Goal: Task Accomplishment & Management: Manage account settings

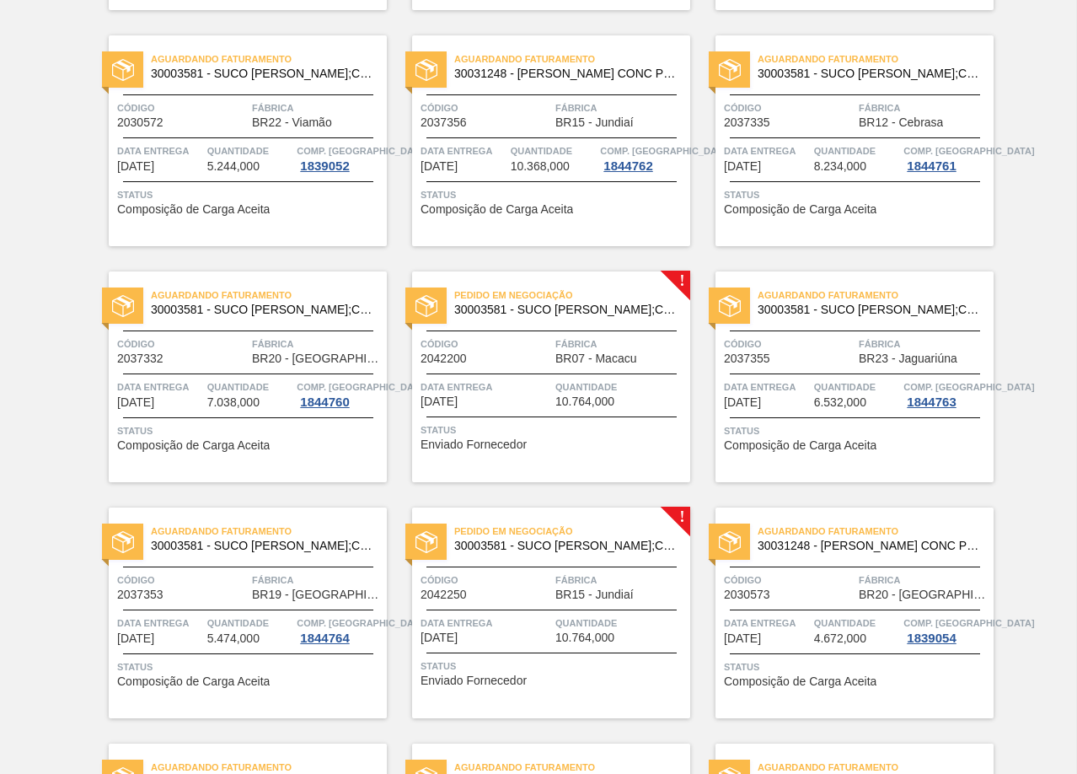
scroll to position [1773, 0]
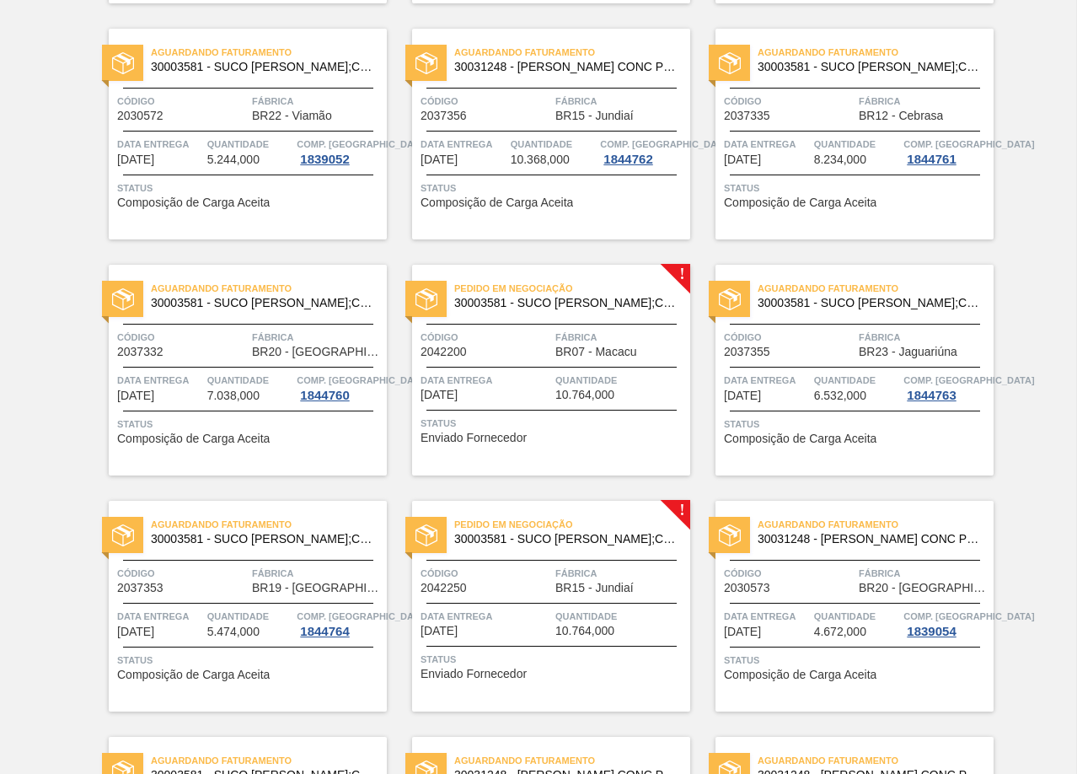
click at [555, 348] on span "BR07 - Macacu" at bounding box center [595, 352] width 81 height 13
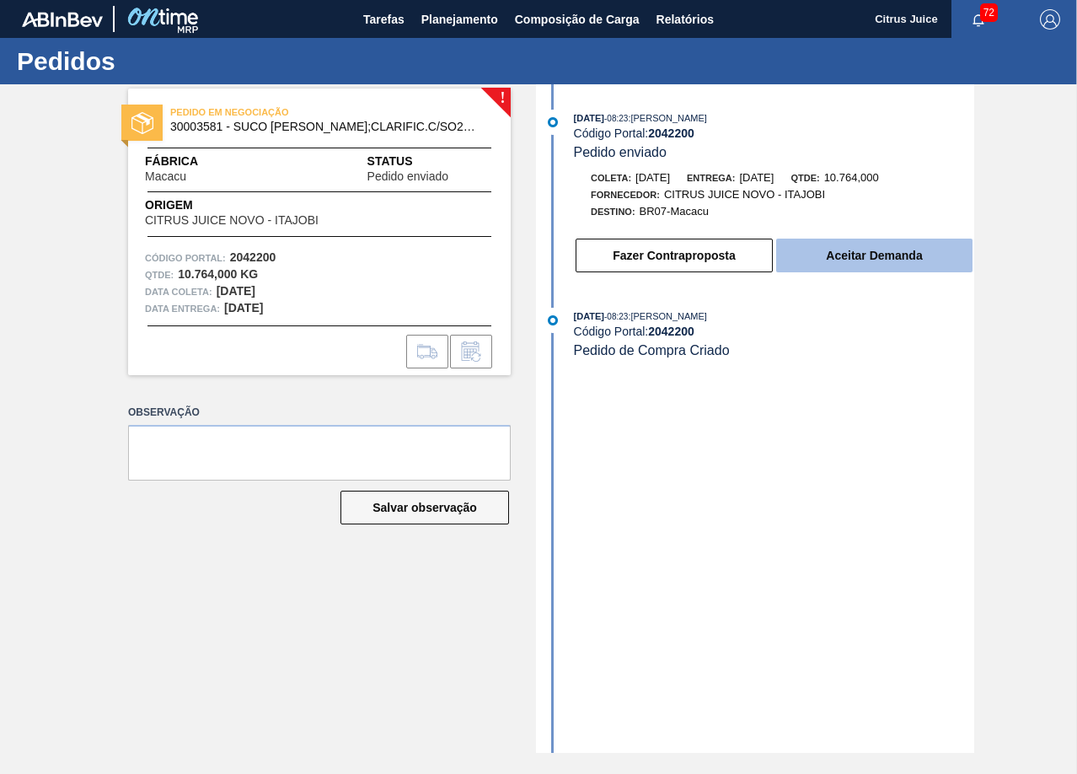
click at [871, 250] on button "Aceitar Demanda" at bounding box center [874, 256] width 196 height 34
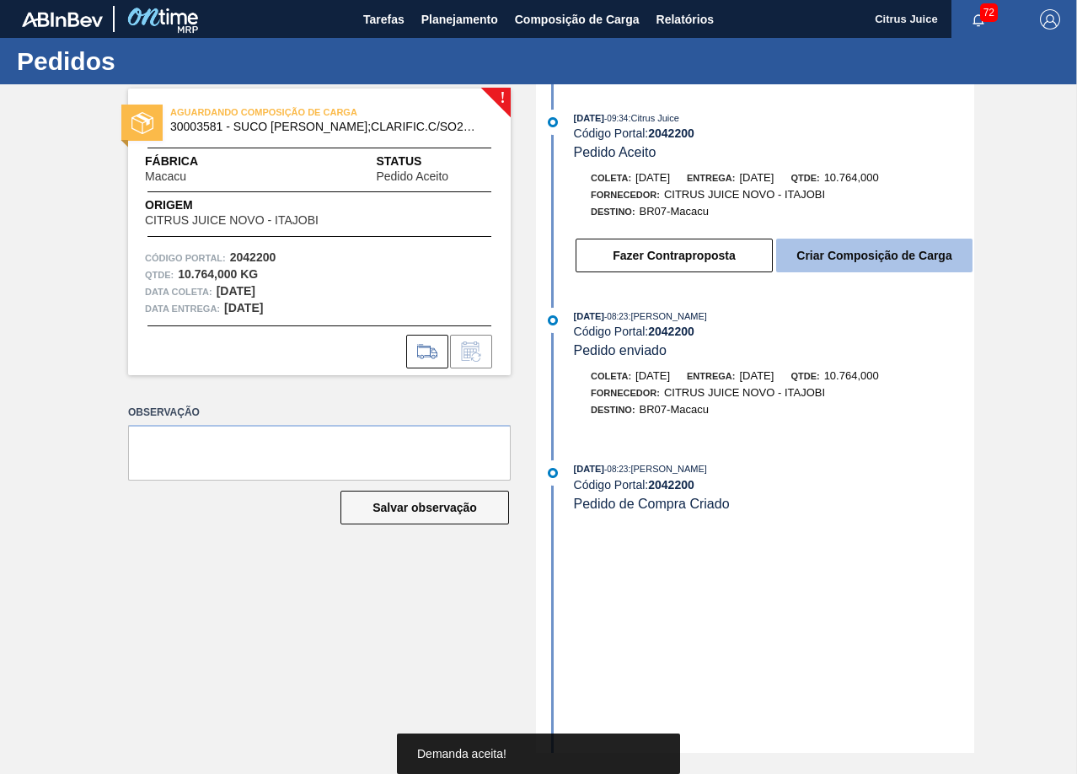
click at [882, 253] on button "Criar Composição de Carga" at bounding box center [874, 256] width 196 height 34
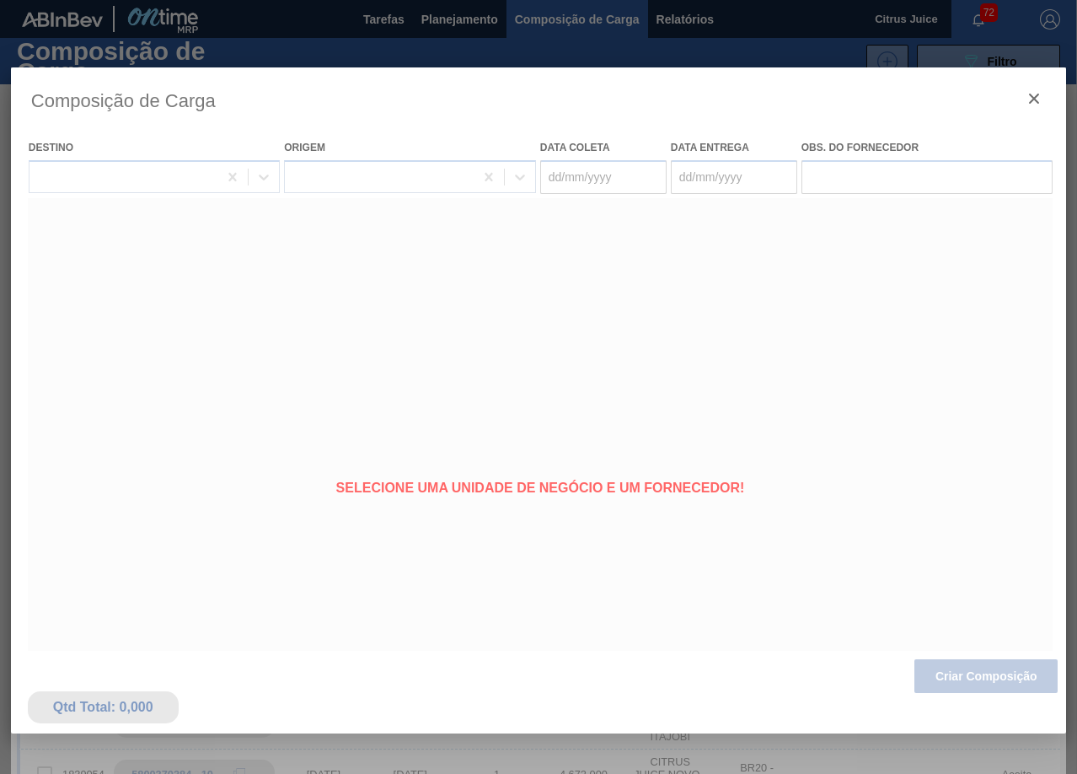
type coleta "[DATE]"
type entrega "[DATE]"
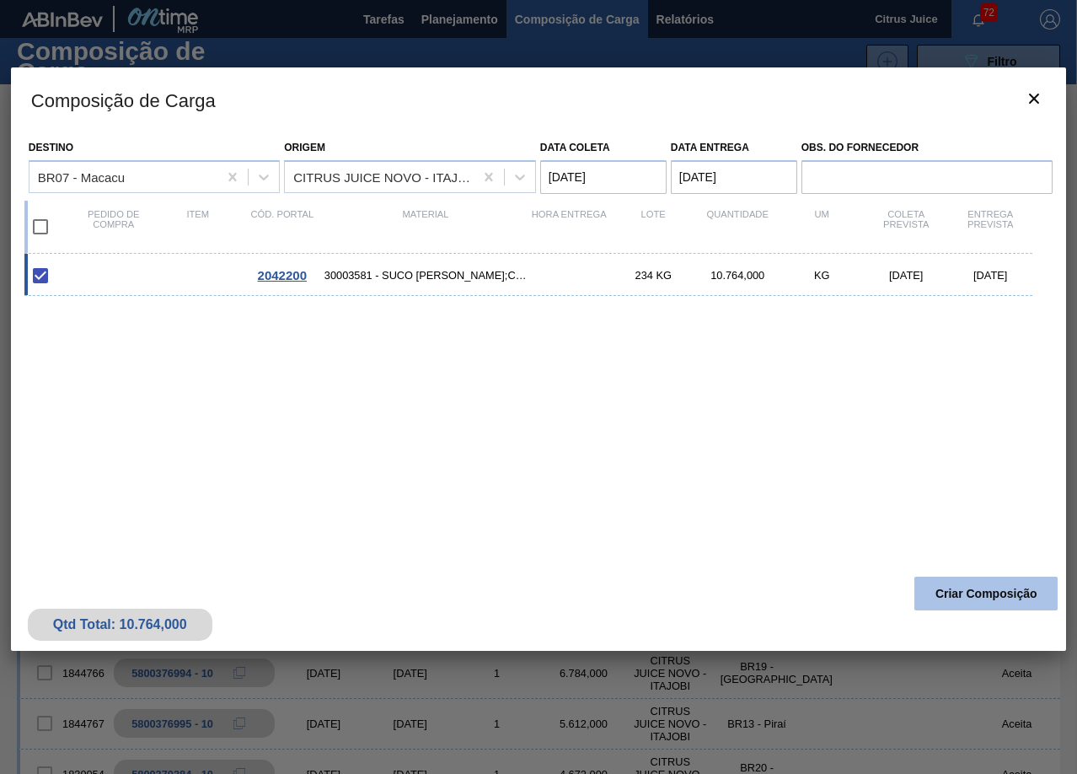
click at [996, 582] on button "Criar Composição" at bounding box center [985, 593] width 143 height 34
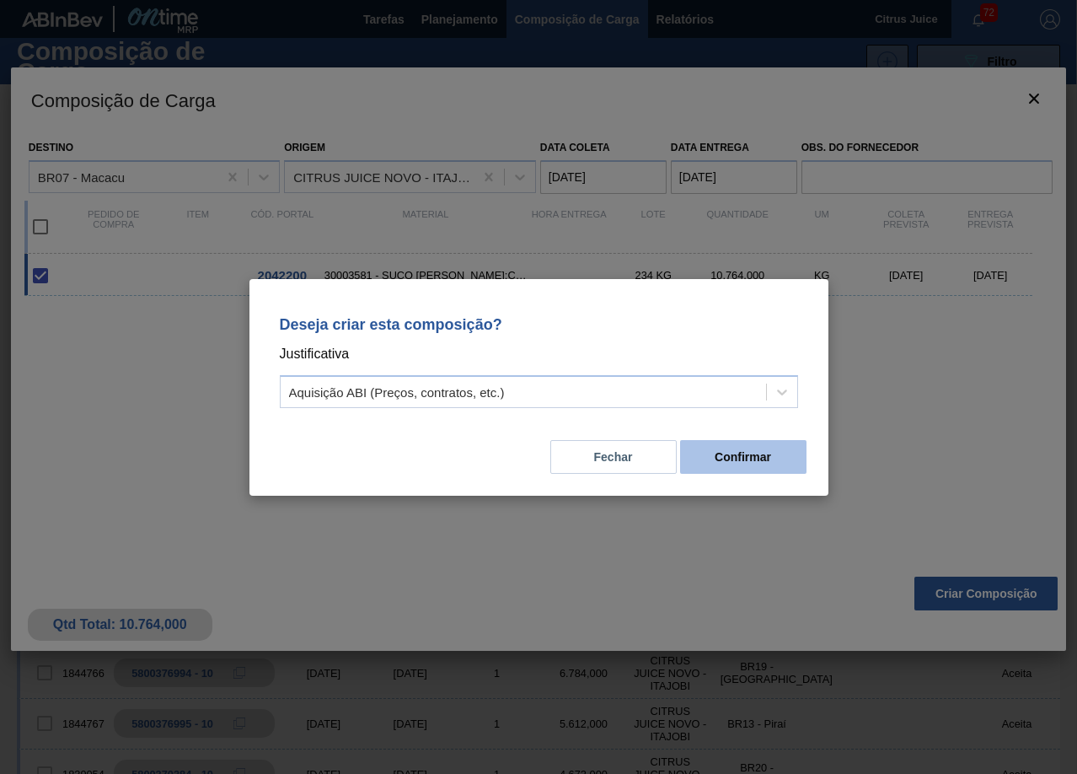
click at [752, 459] on button "Confirmar" at bounding box center [743, 457] width 126 height 34
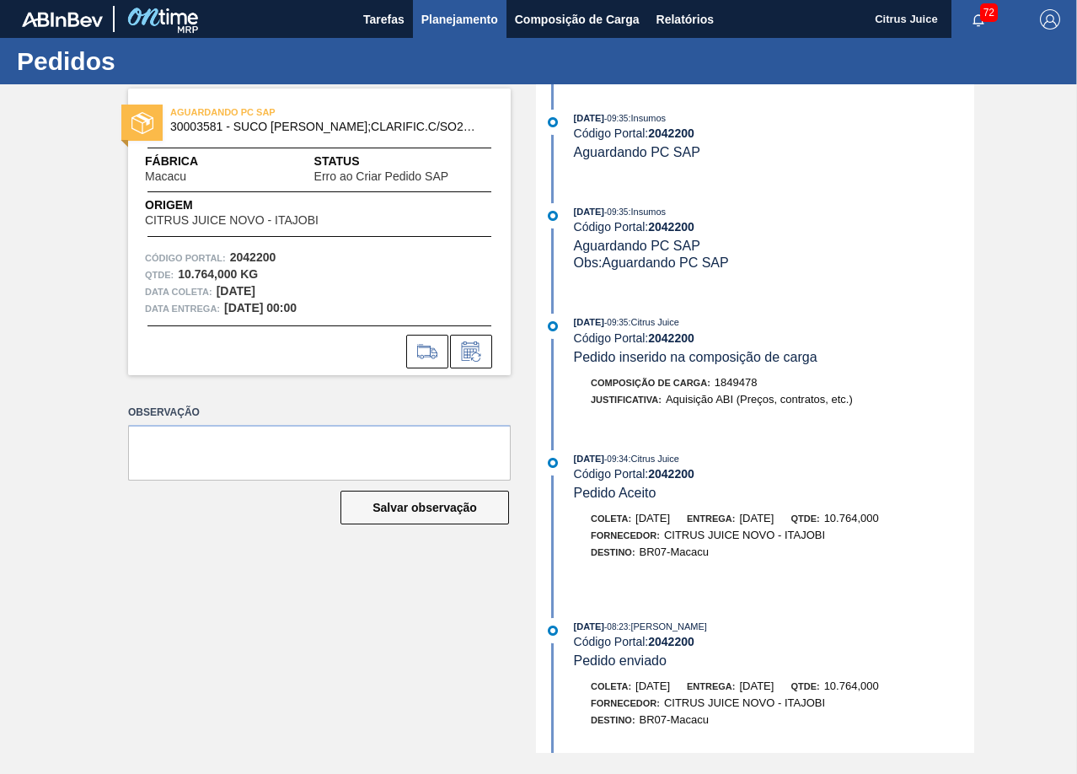
click at [473, 29] on button "Planejamento" at bounding box center [460, 19] width 94 height 38
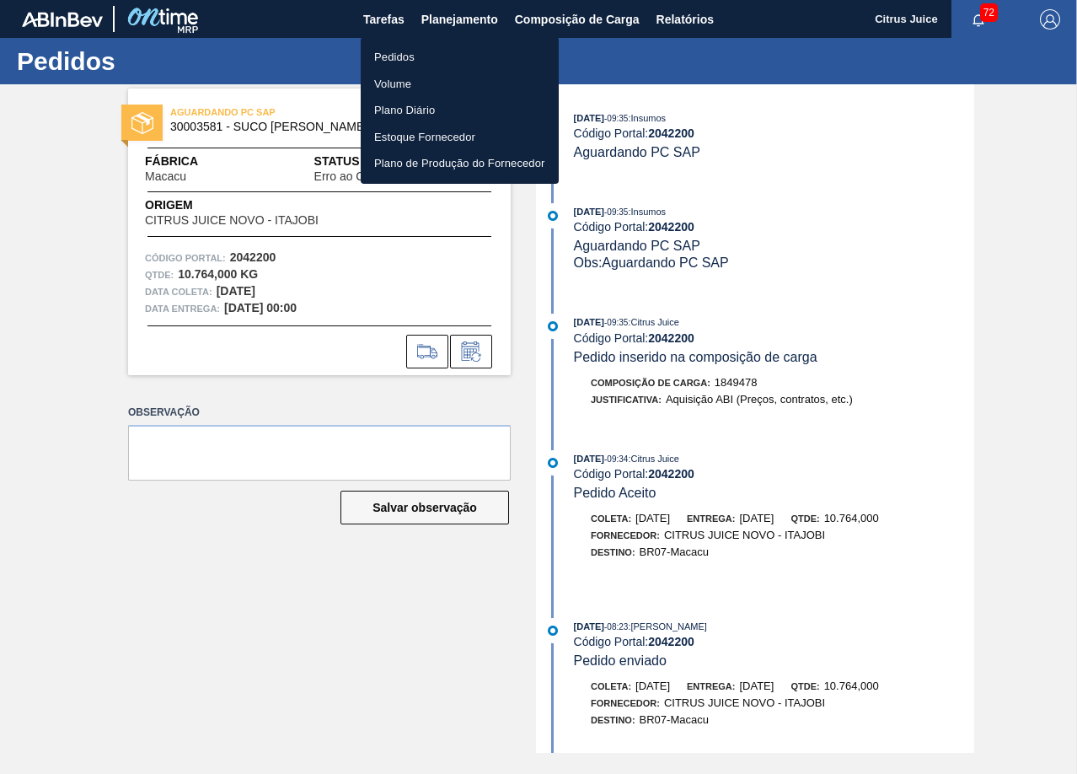
click at [396, 55] on li "Pedidos" at bounding box center [460, 57] width 198 height 27
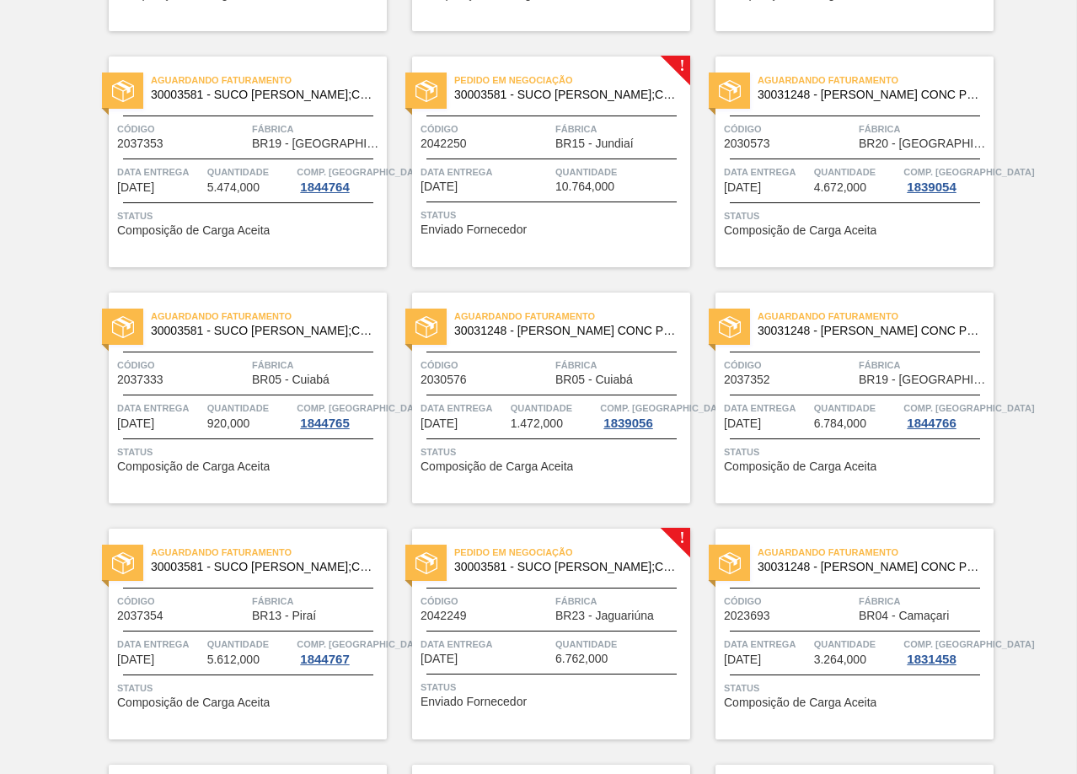
scroll to position [2191, 0]
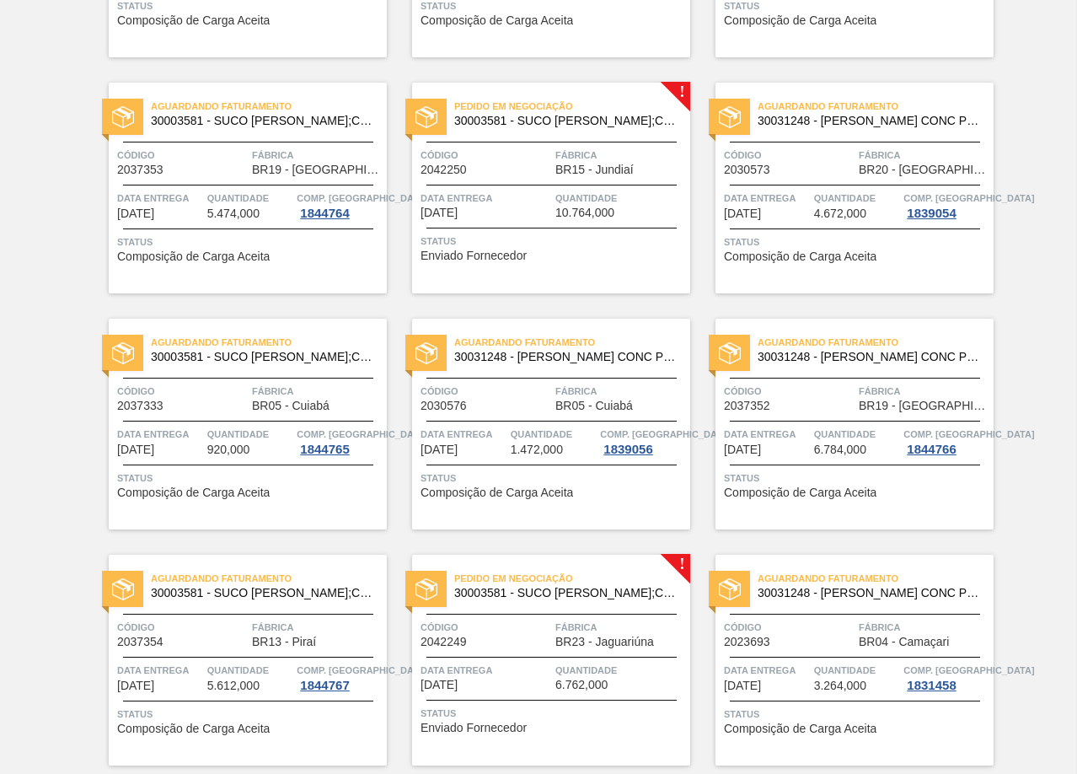
click at [563, 223] on div "Pedido em Negociação 30003581 - SUCO CONCENT LIMAO;CLARIFIC.C/SO2;PEPSI; Código…" at bounding box center [551, 188] width 278 height 211
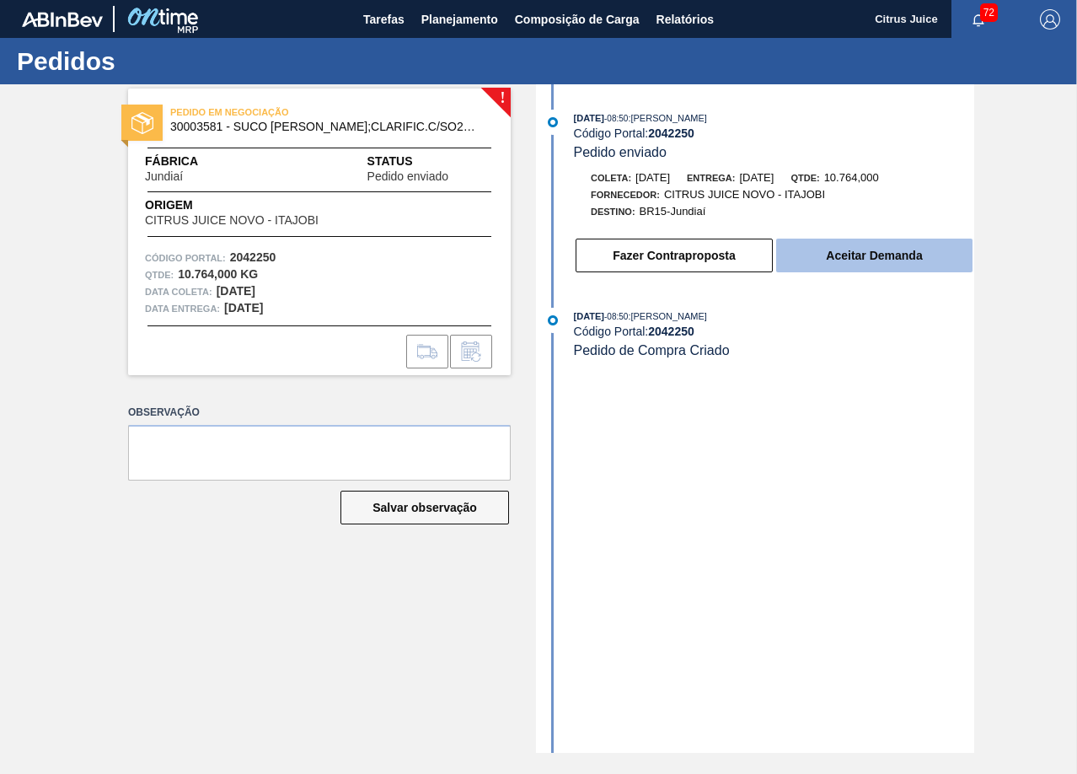
click at [821, 248] on button "Aceitar Demanda" at bounding box center [874, 256] width 196 height 34
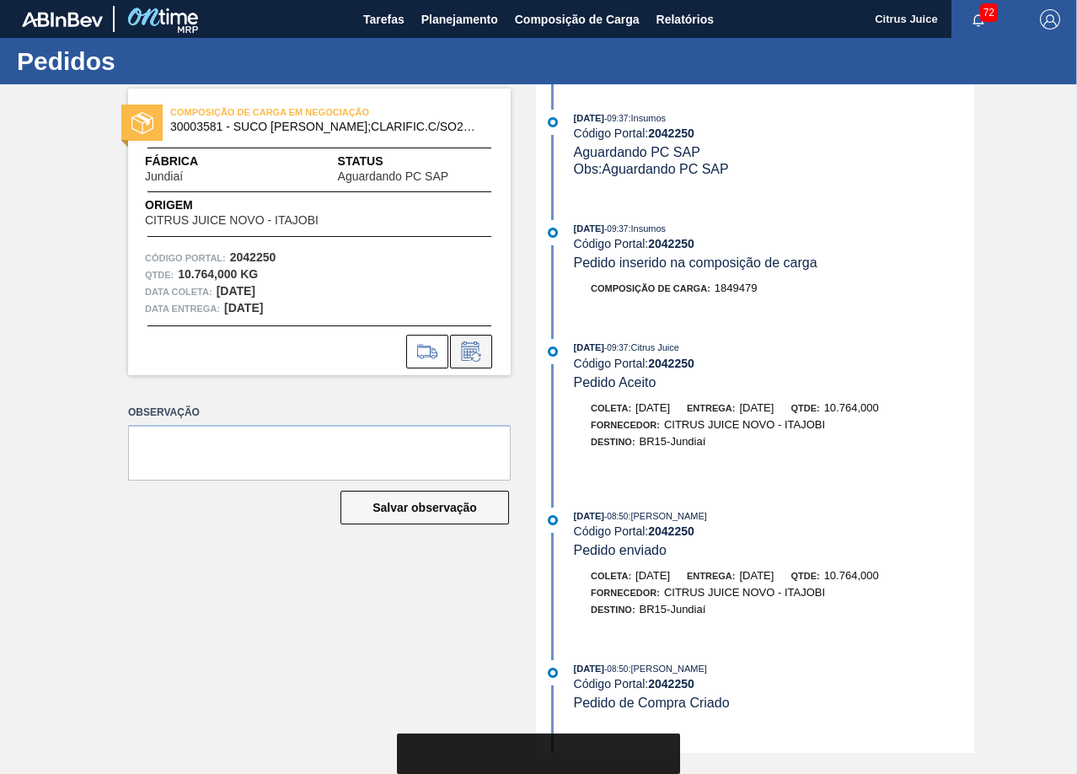
click at [468, 341] on icon at bounding box center [471, 351] width 27 height 20
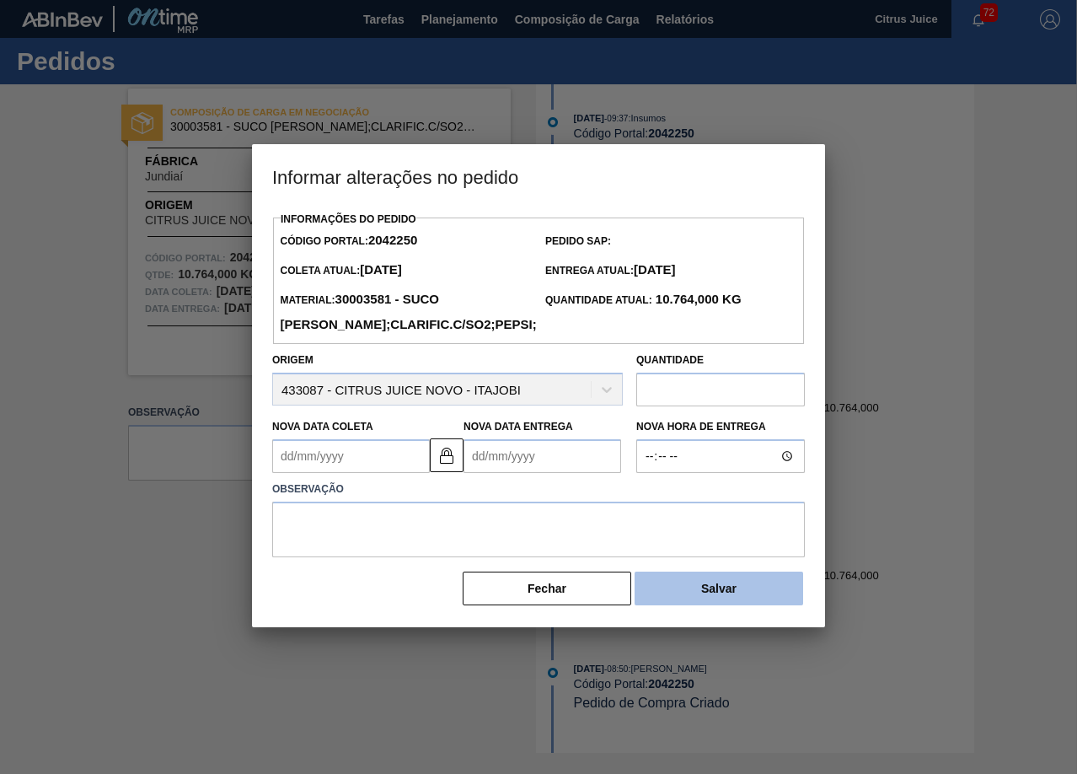
click at [692, 596] on button "Salvar" at bounding box center [719, 588] width 169 height 34
click at [564, 575] on button "Fechar" at bounding box center [547, 588] width 169 height 34
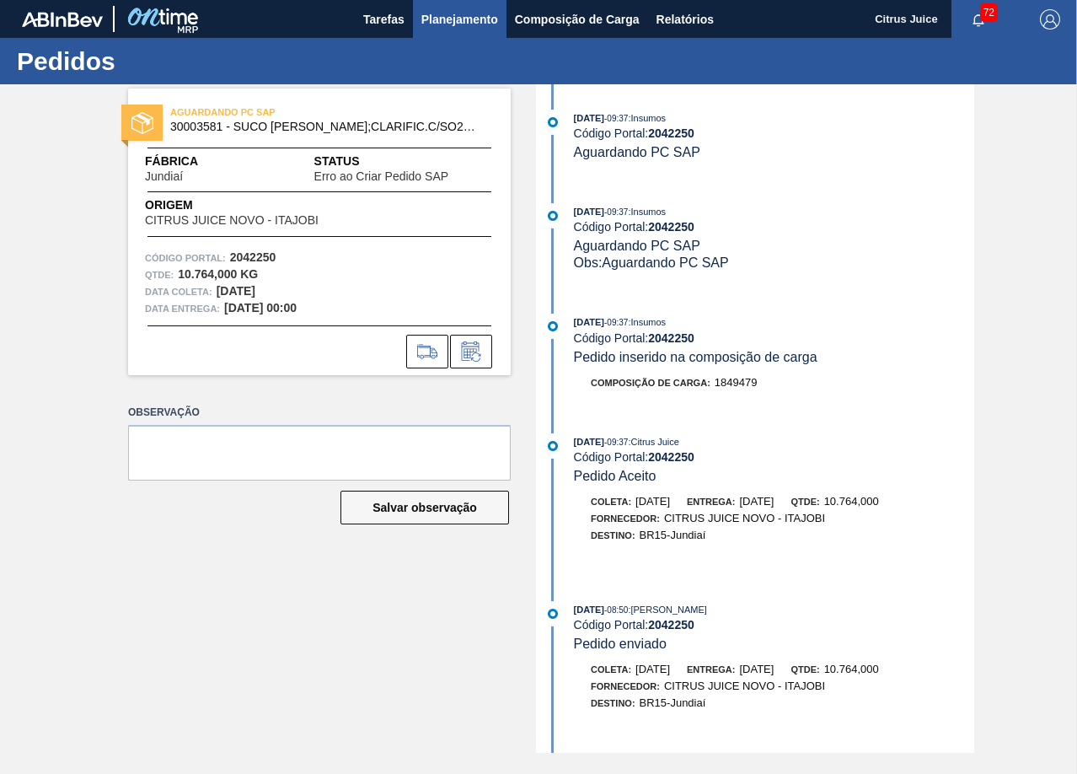
click at [460, 14] on span "Planejamento" at bounding box center [459, 19] width 77 height 20
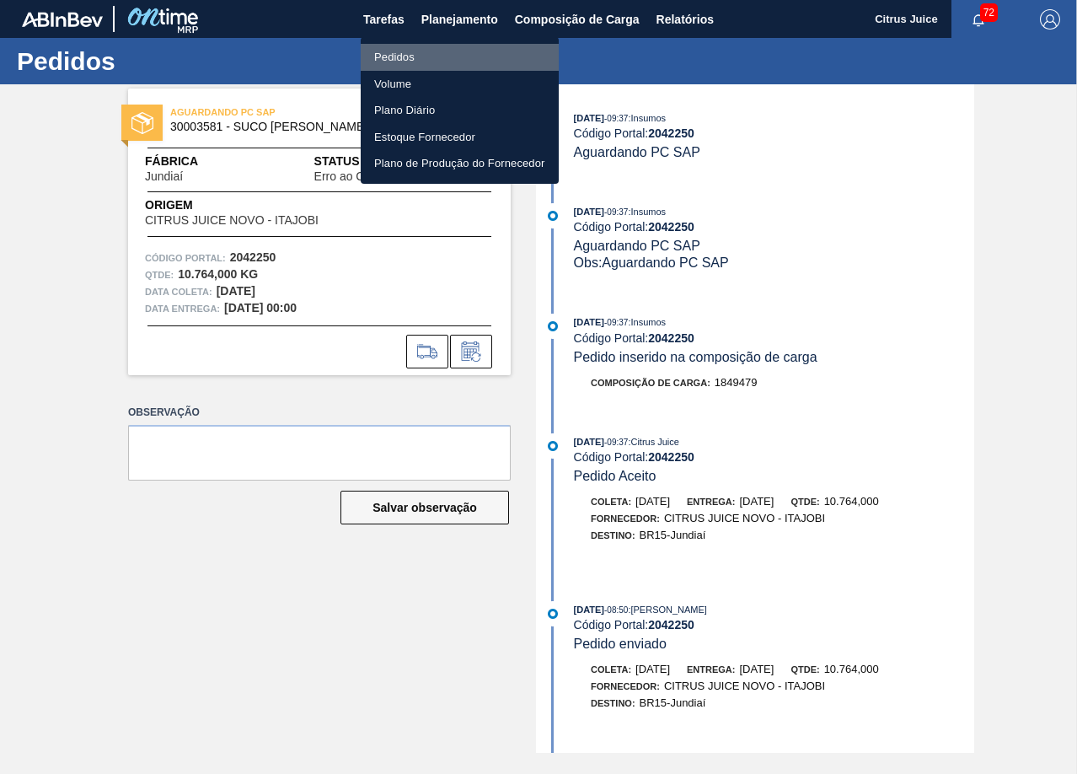
click at [417, 51] on li "Pedidos" at bounding box center [460, 57] width 198 height 27
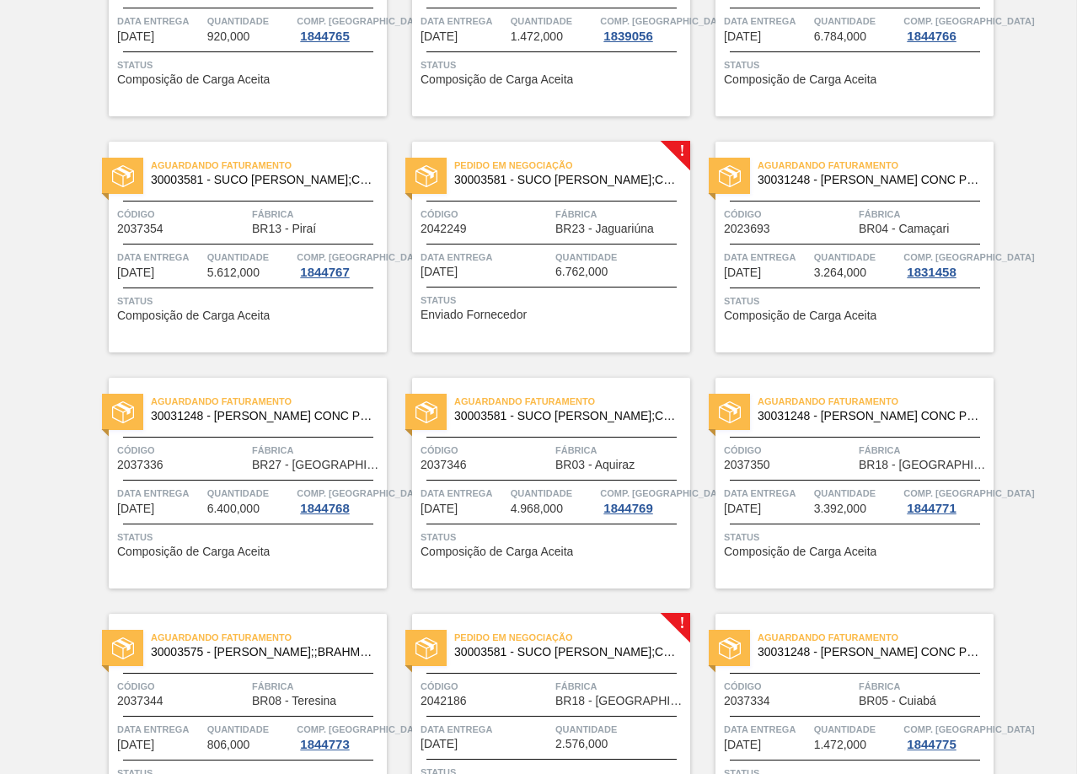
scroll to position [2528, 0]
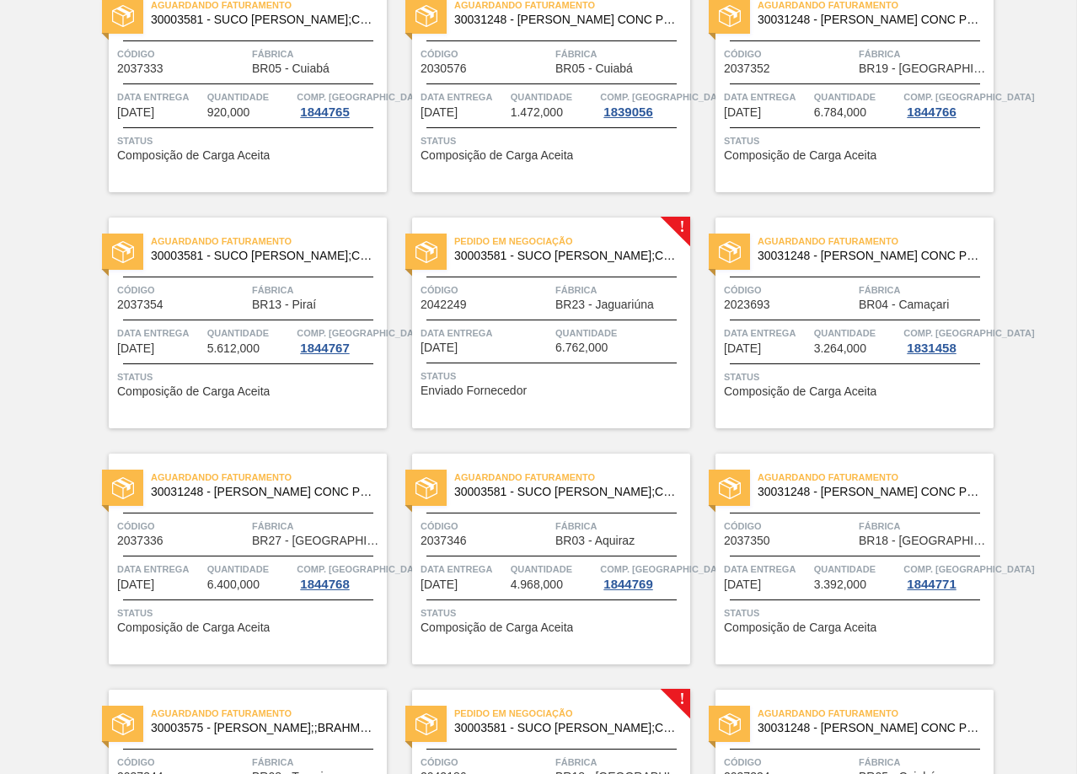
click at [561, 313] on div "Pedido em Negociação 30003581 - SUCO CONCENT LIMAO;CLARIFIC.C/SO2;PEPSI; Código…" at bounding box center [551, 322] width 278 height 211
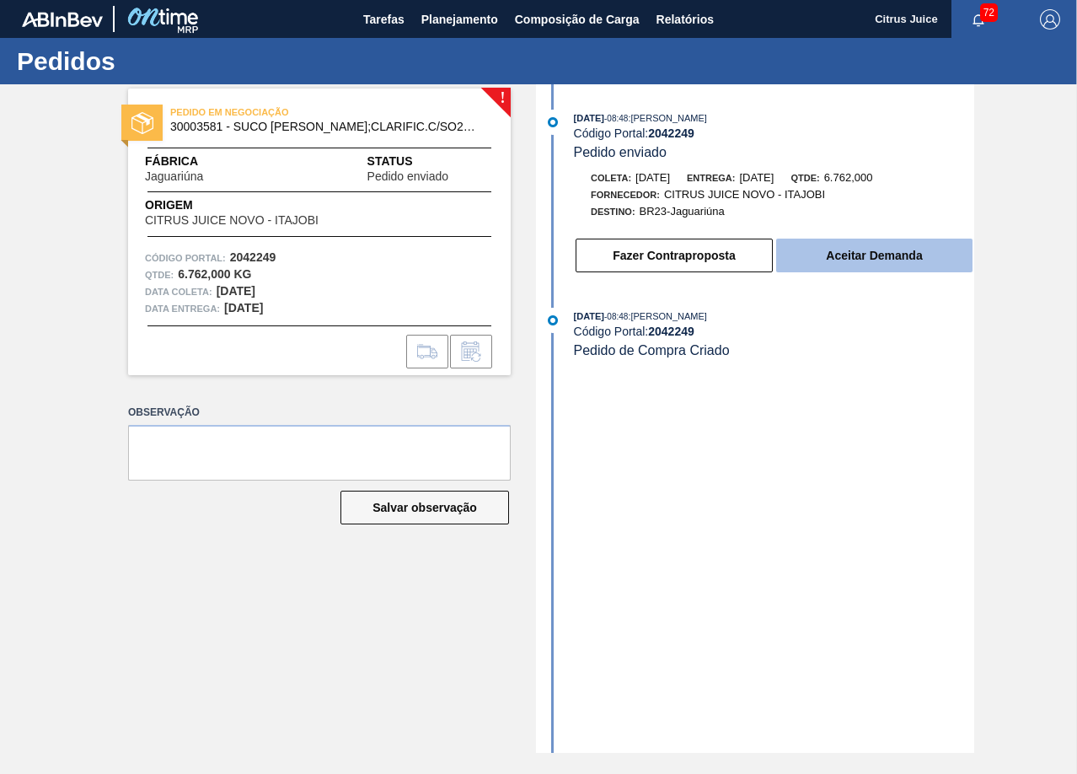
click at [889, 264] on button "Aceitar Demanda" at bounding box center [874, 256] width 196 height 34
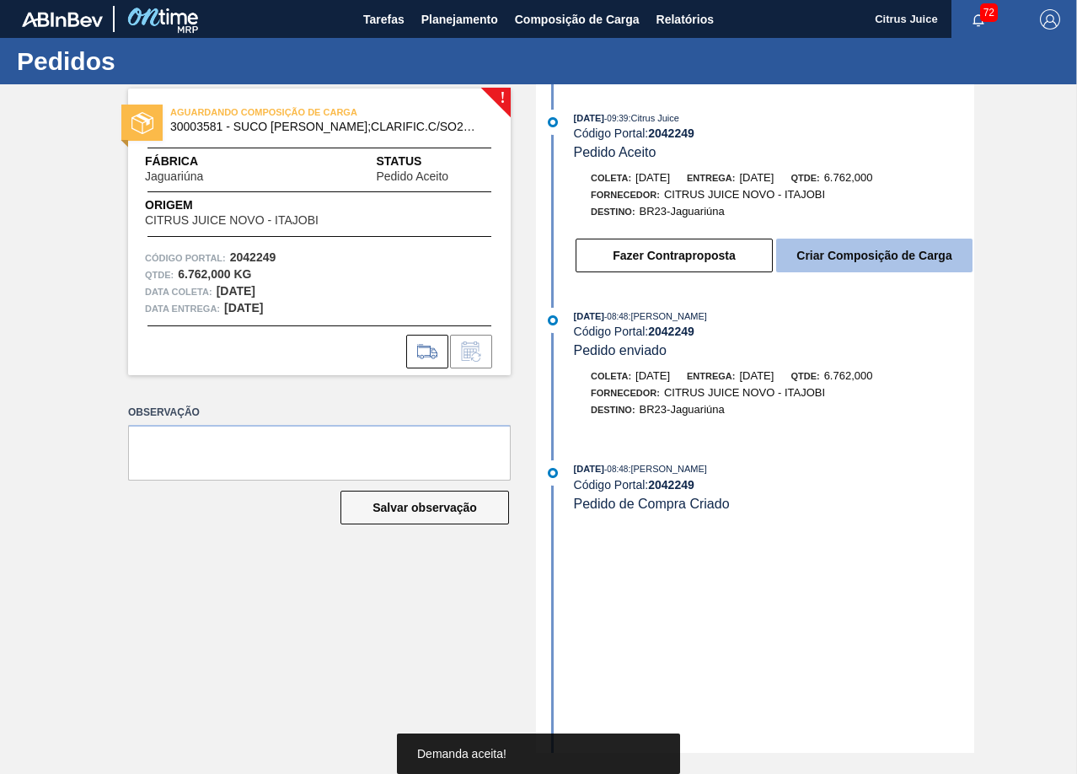
click at [858, 254] on button "Criar Composição de Carga" at bounding box center [874, 256] width 196 height 34
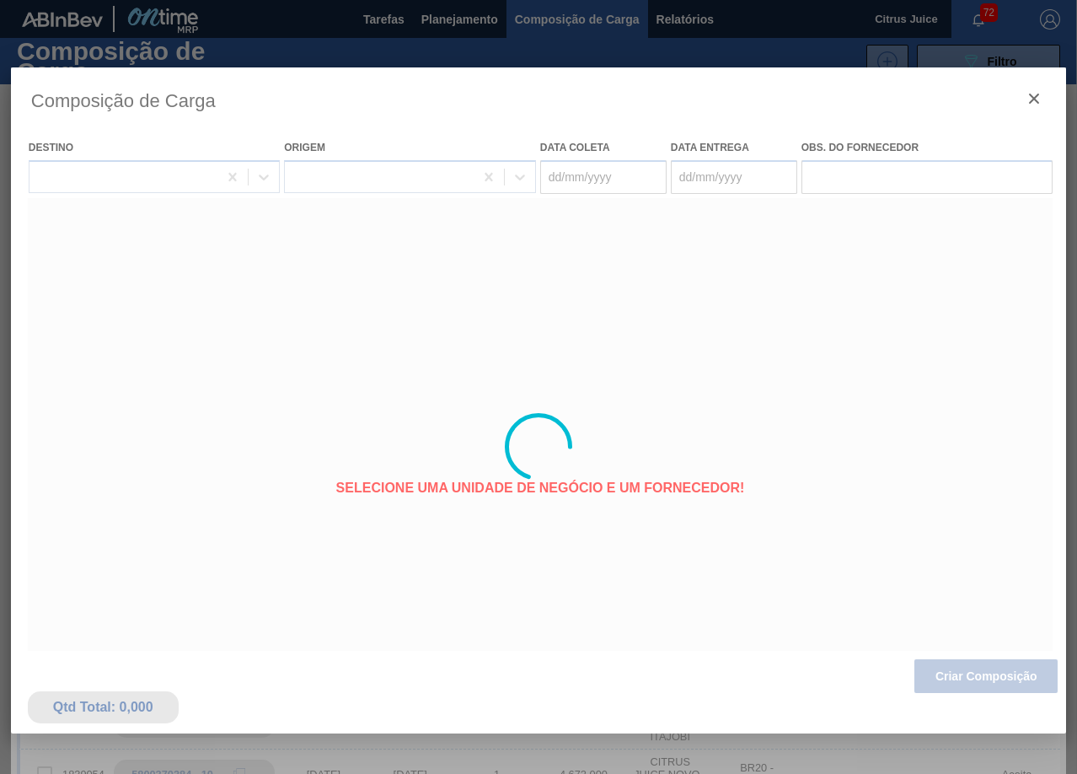
type coleta "19/10/2025"
type entrega "[DATE]"
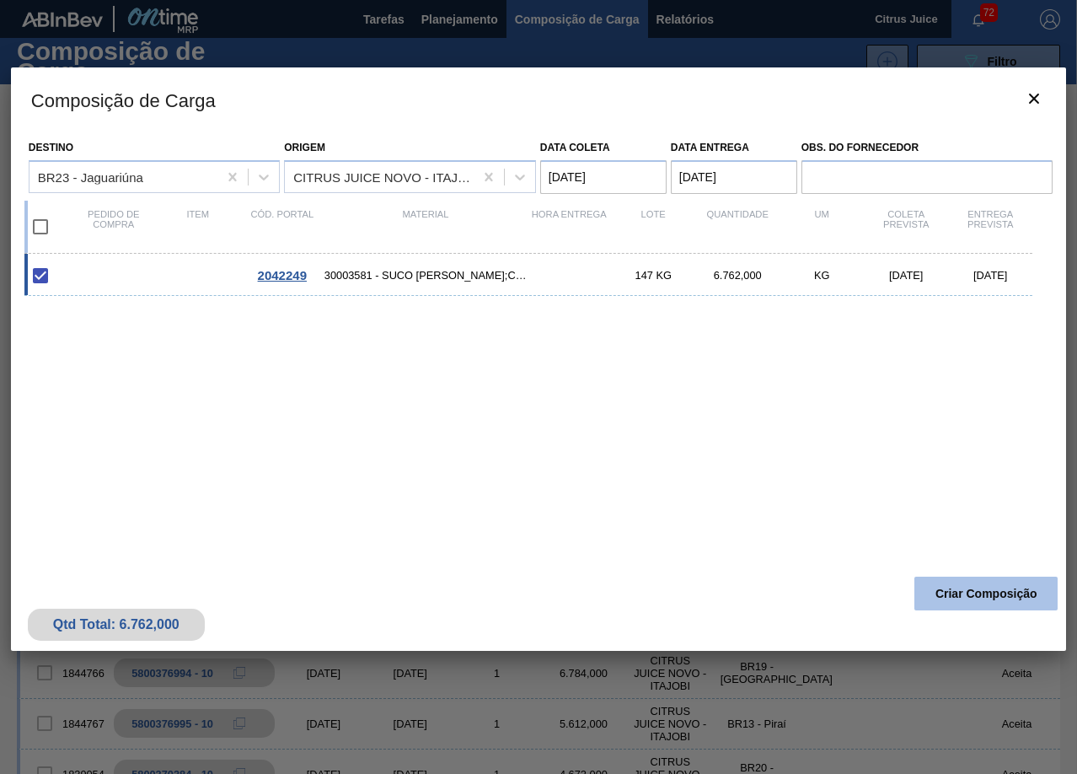
click at [1016, 598] on button "Criar Composição" at bounding box center [985, 593] width 143 height 34
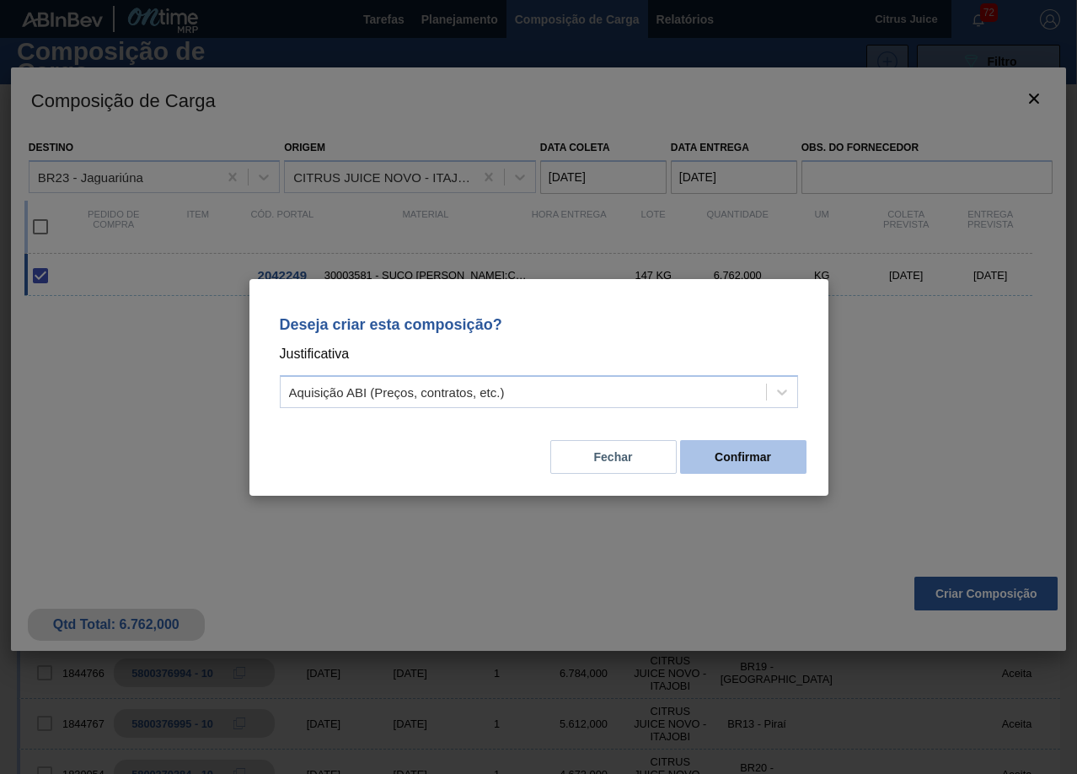
click at [780, 459] on button "Confirmar" at bounding box center [743, 457] width 126 height 34
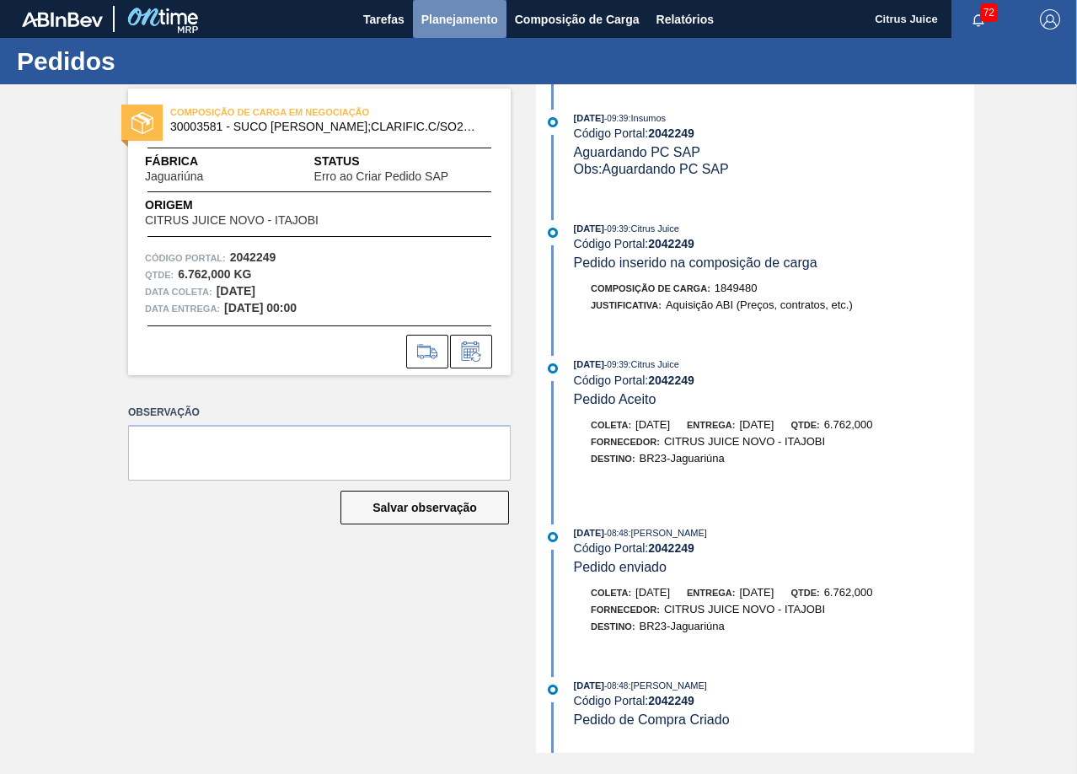
click at [462, 10] on span "Planejamento" at bounding box center [459, 19] width 77 height 20
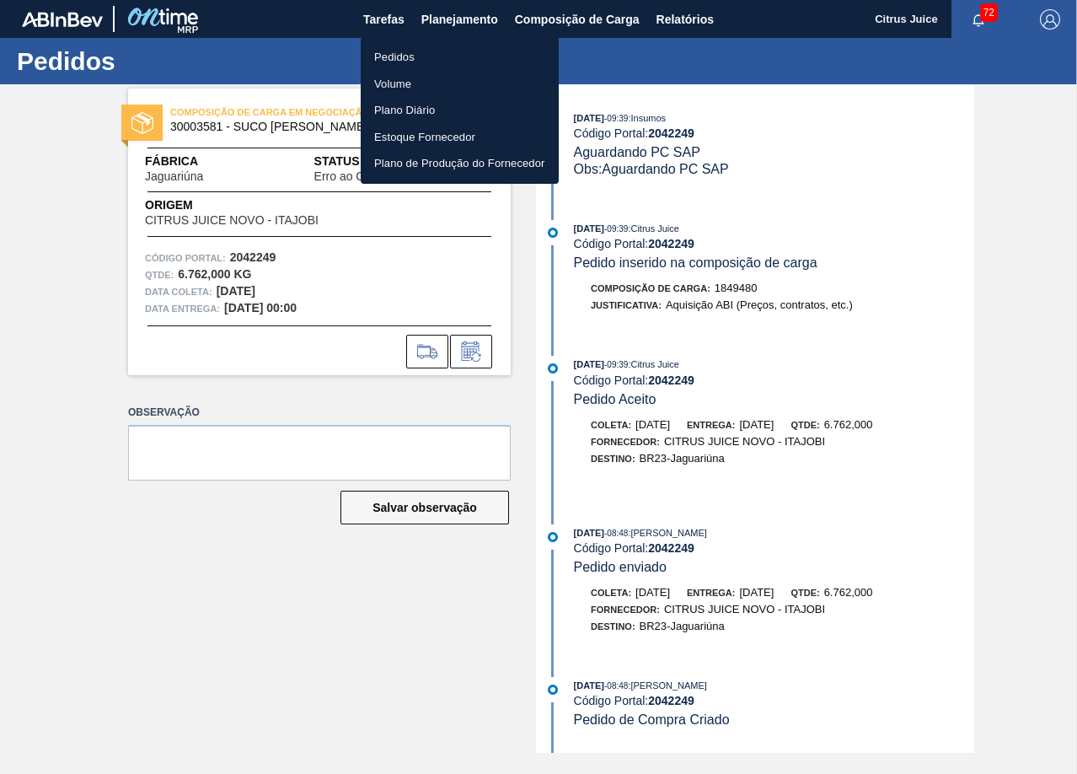
click at [412, 55] on li "Pedidos" at bounding box center [460, 57] width 198 height 27
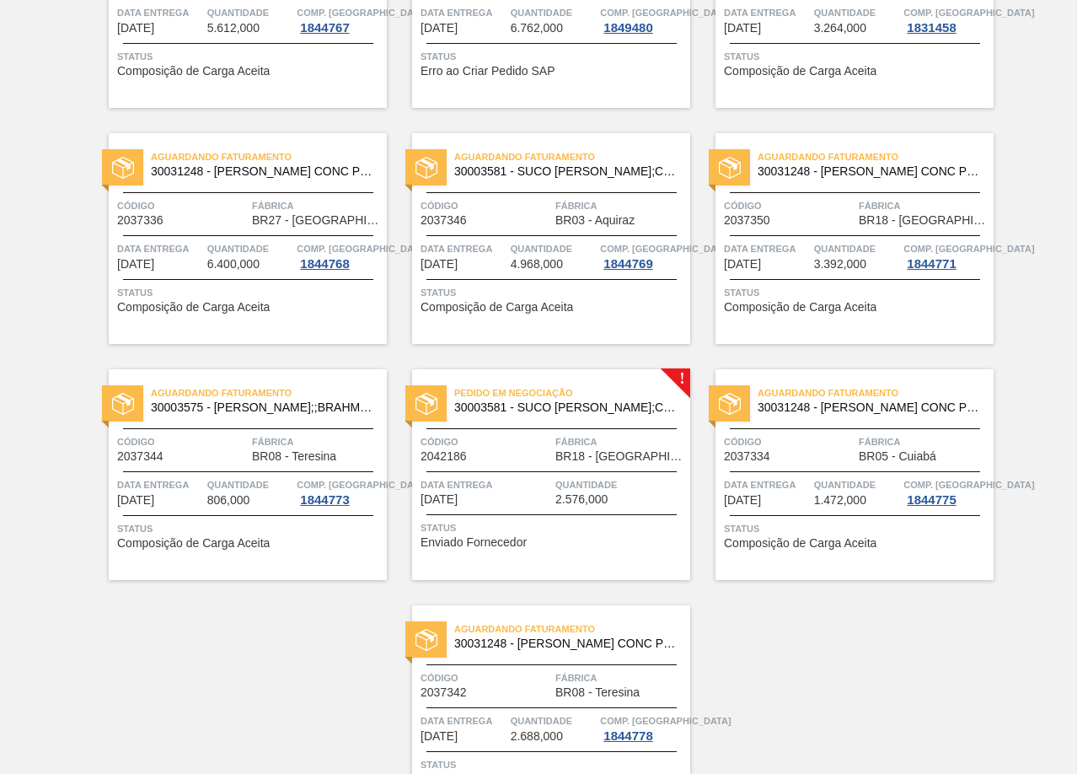
scroll to position [2953, 0]
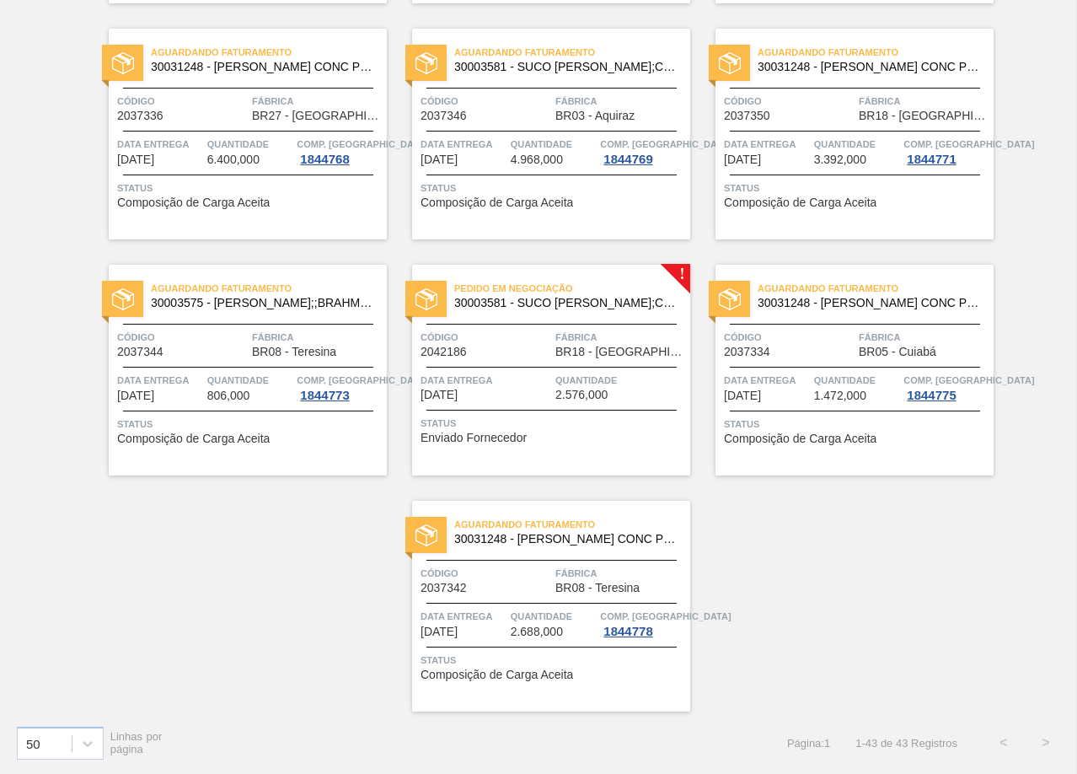
click at [607, 327] on div "Pedido em Negociação 30003581 - SUCO CONCENT LIMAO;CLARIFIC.C/SO2;PEPSI; Código…" at bounding box center [551, 370] width 278 height 211
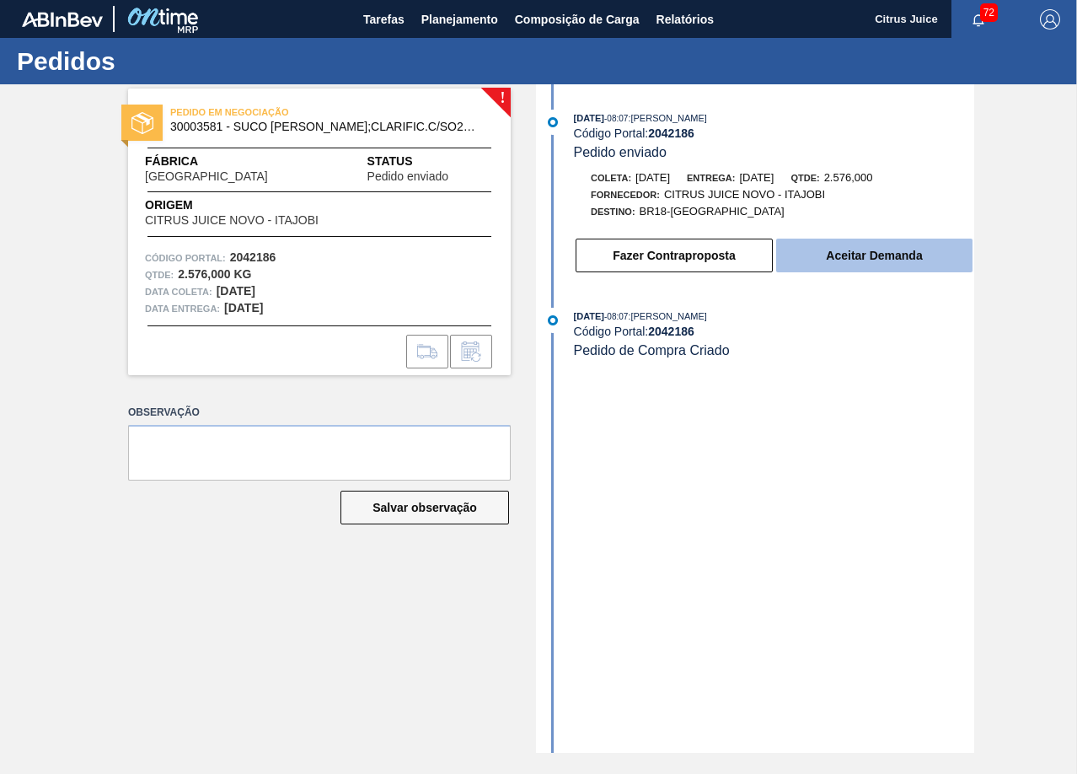
click at [805, 253] on button "Aceitar Demanda" at bounding box center [874, 256] width 196 height 34
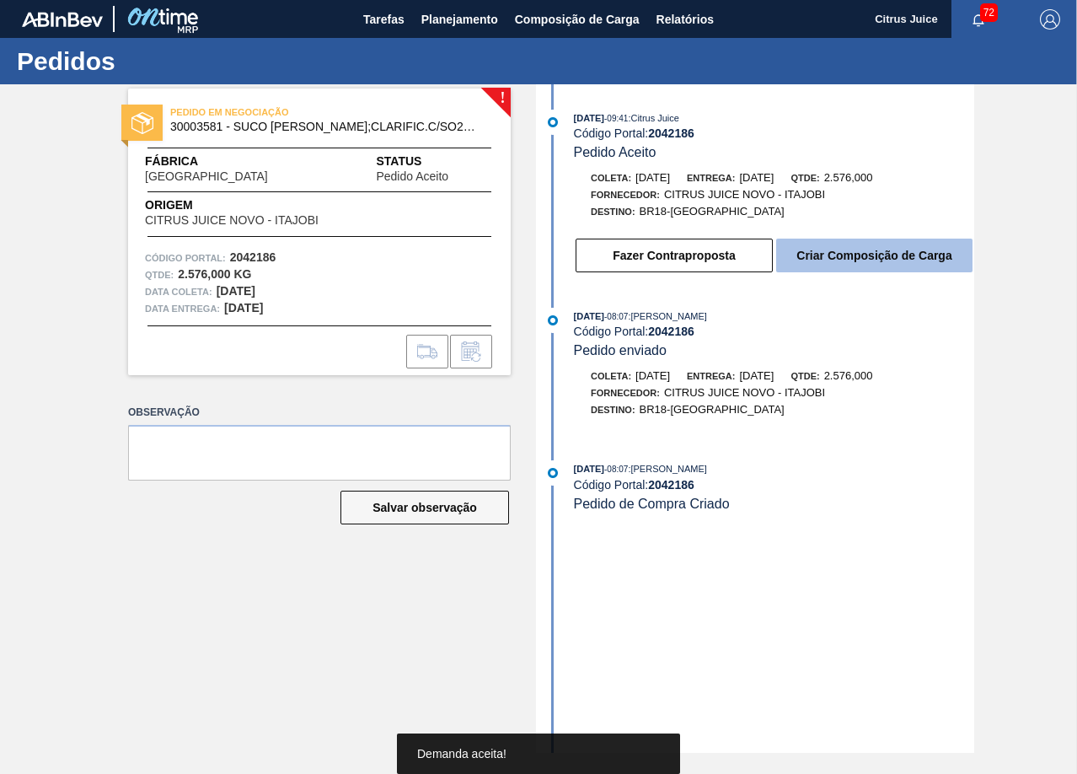
click at [868, 255] on button "Criar Composição de Carga" at bounding box center [874, 256] width 196 height 34
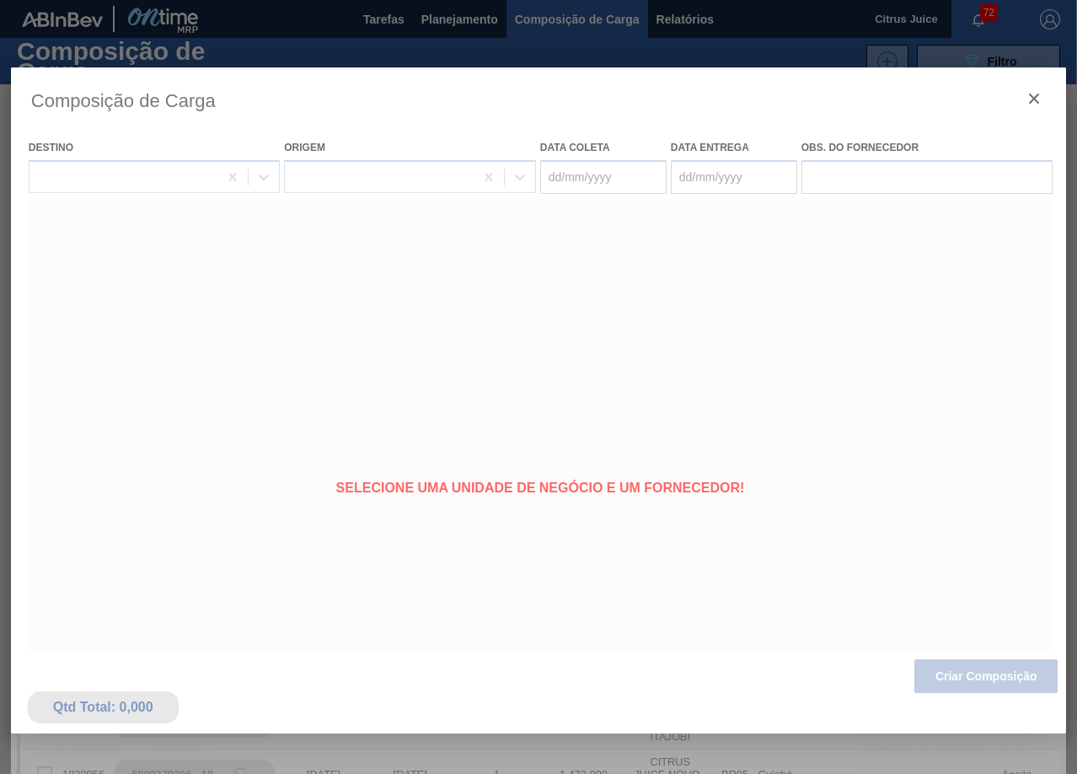
type coleta "[DATE]"
type entrega "[DATE]"
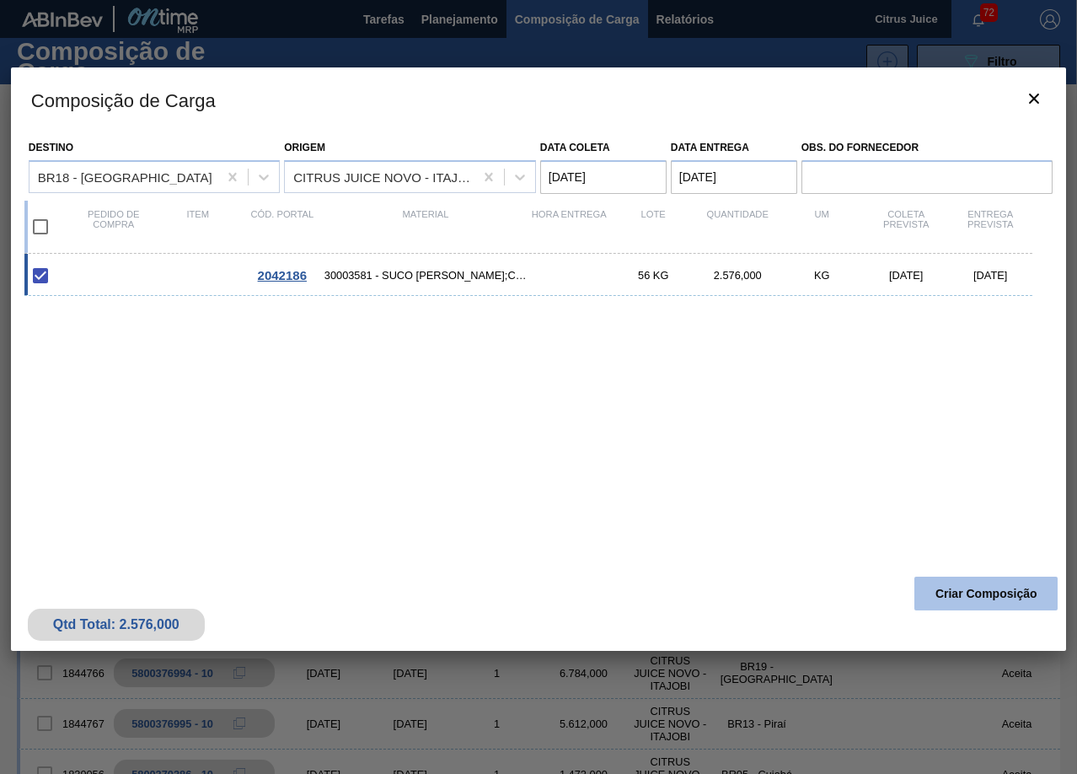
click at [1007, 599] on button "Criar Composição" at bounding box center [985, 593] width 143 height 34
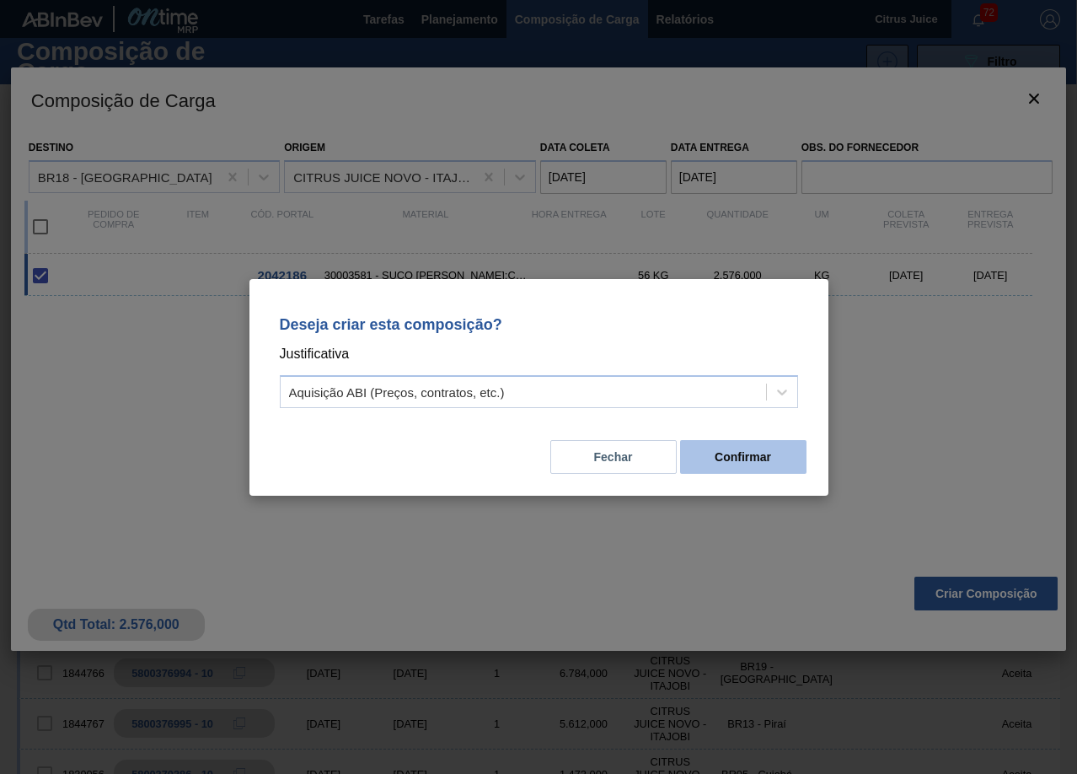
click at [714, 450] on button "Confirmar" at bounding box center [743, 457] width 126 height 34
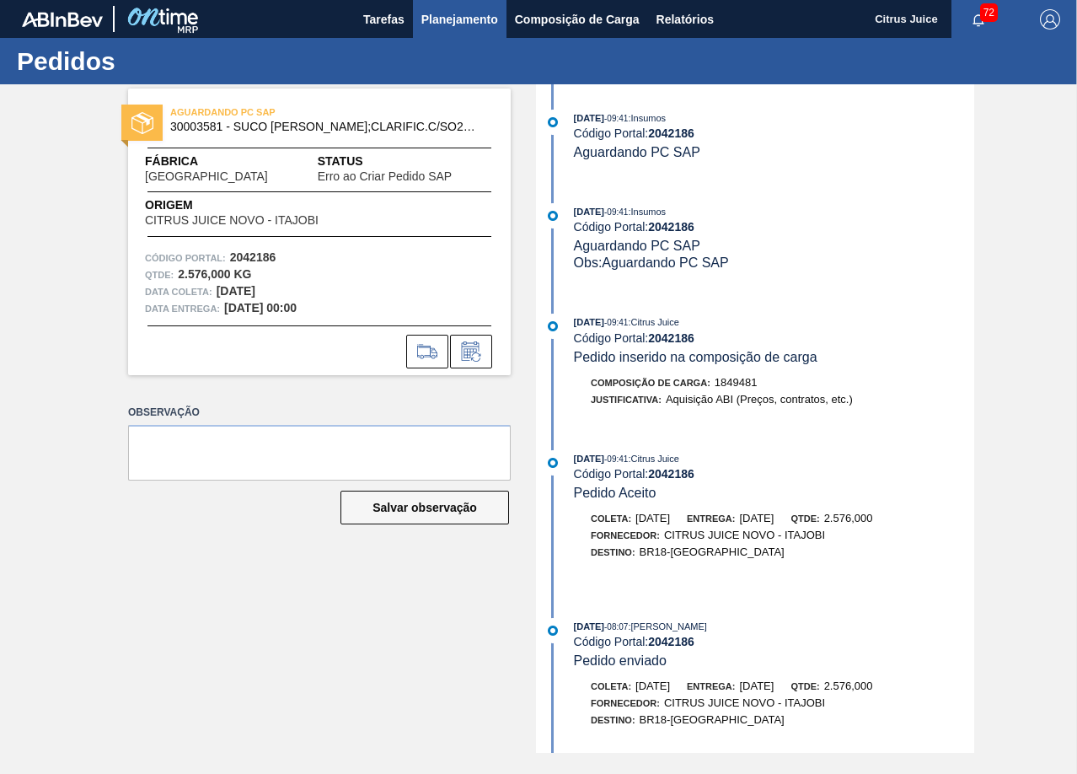
click at [443, 14] on span "Planejamento" at bounding box center [459, 19] width 77 height 20
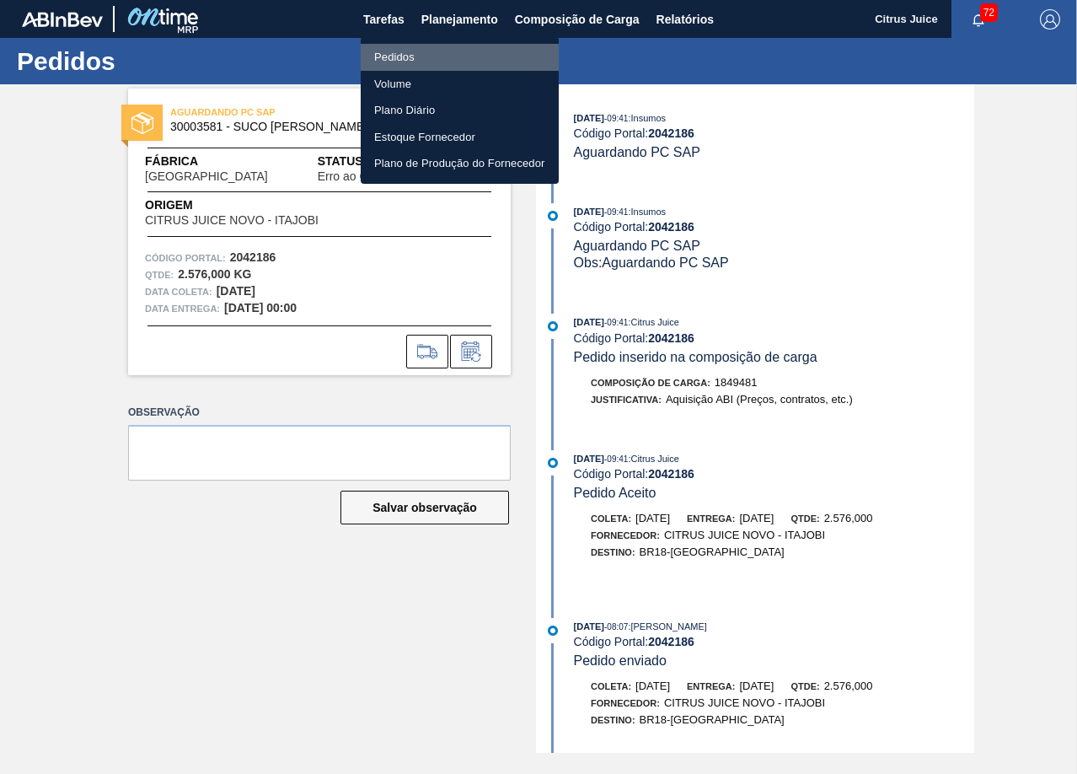
click at [432, 57] on li "Pedidos" at bounding box center [460, 57] width 198 height 27
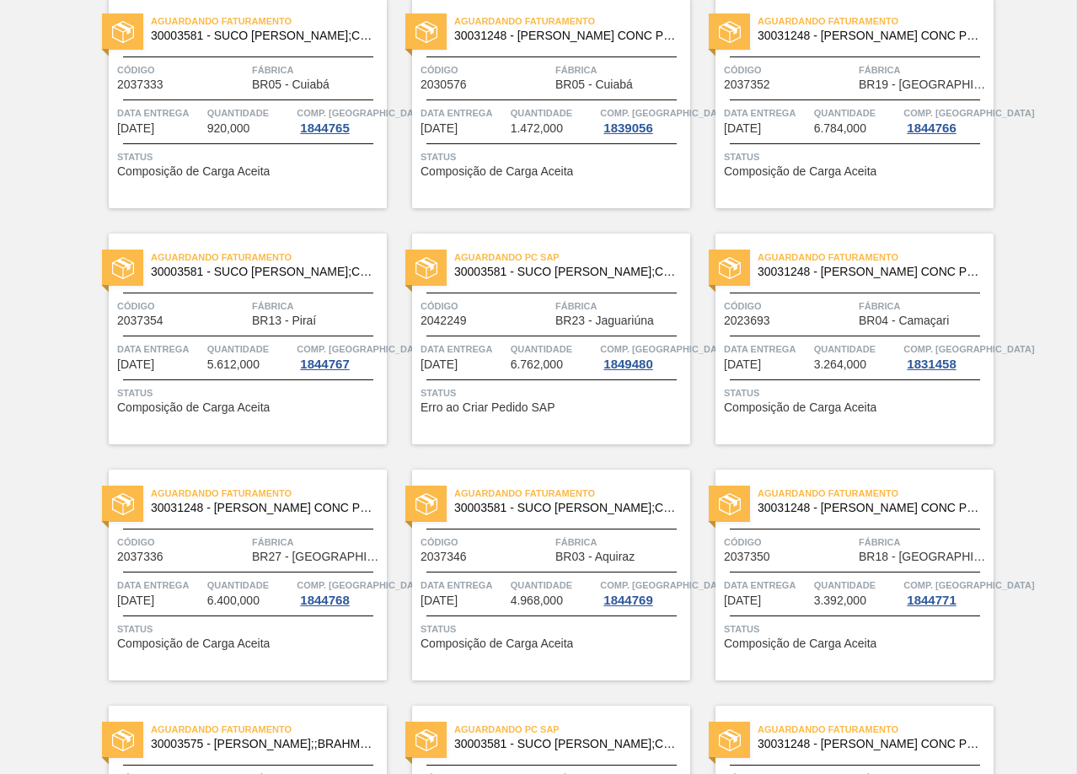
scroll to position [2953, 0]
